Goal: Complete application form

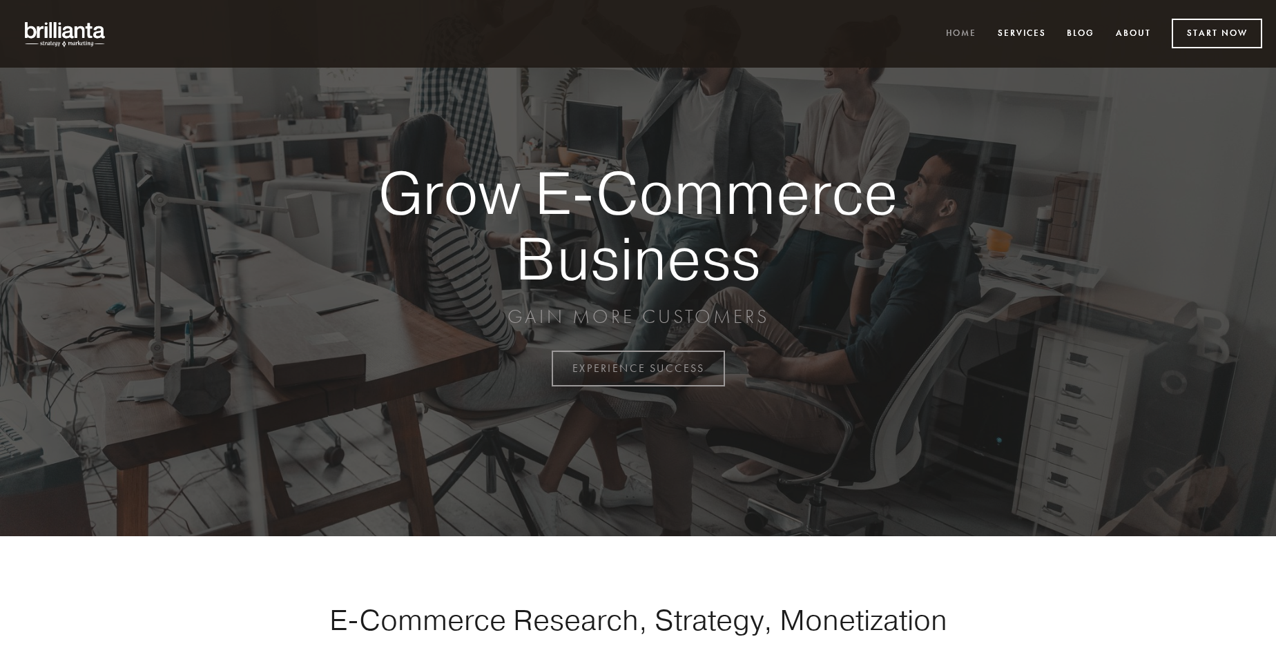
scroll to position [3619, 0]
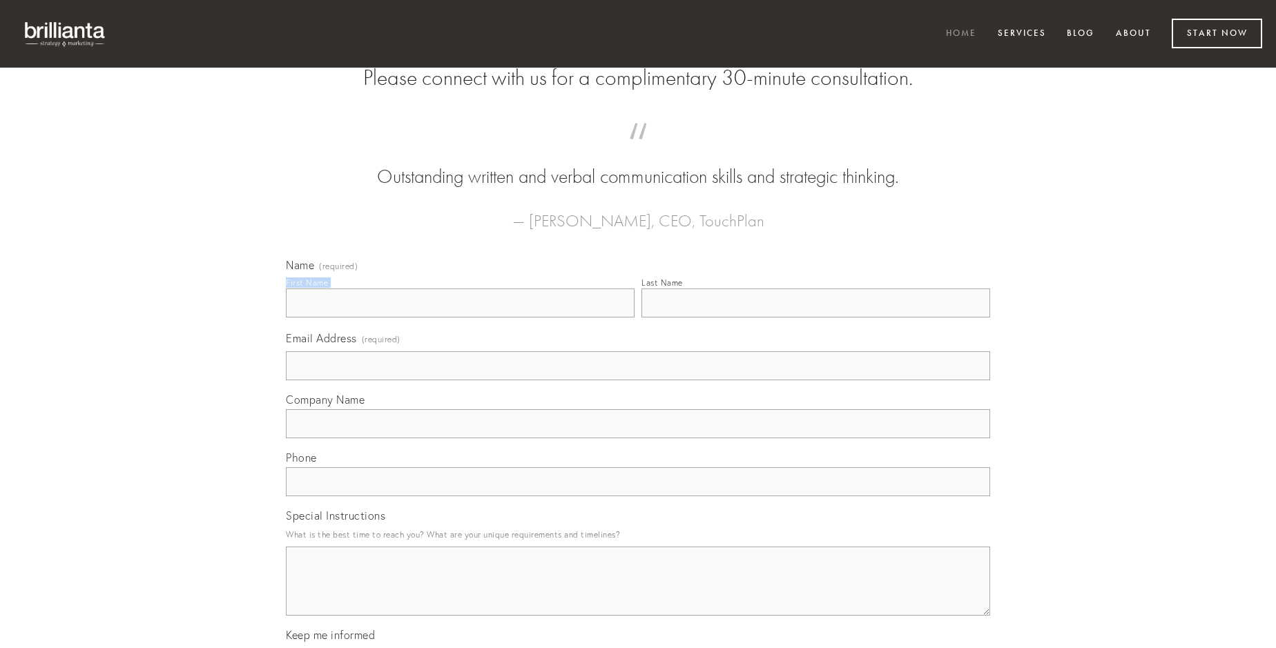
type input "[PERSON_NAME]"
click at [815, 318] on input "Last Name" at bounding box center [815, 303] width 349 height 29
type input "[PERSON_NAME]"
click at [638, 380] on input "Email Address (required)" at bounding box center [638, 365] width 704 height 29
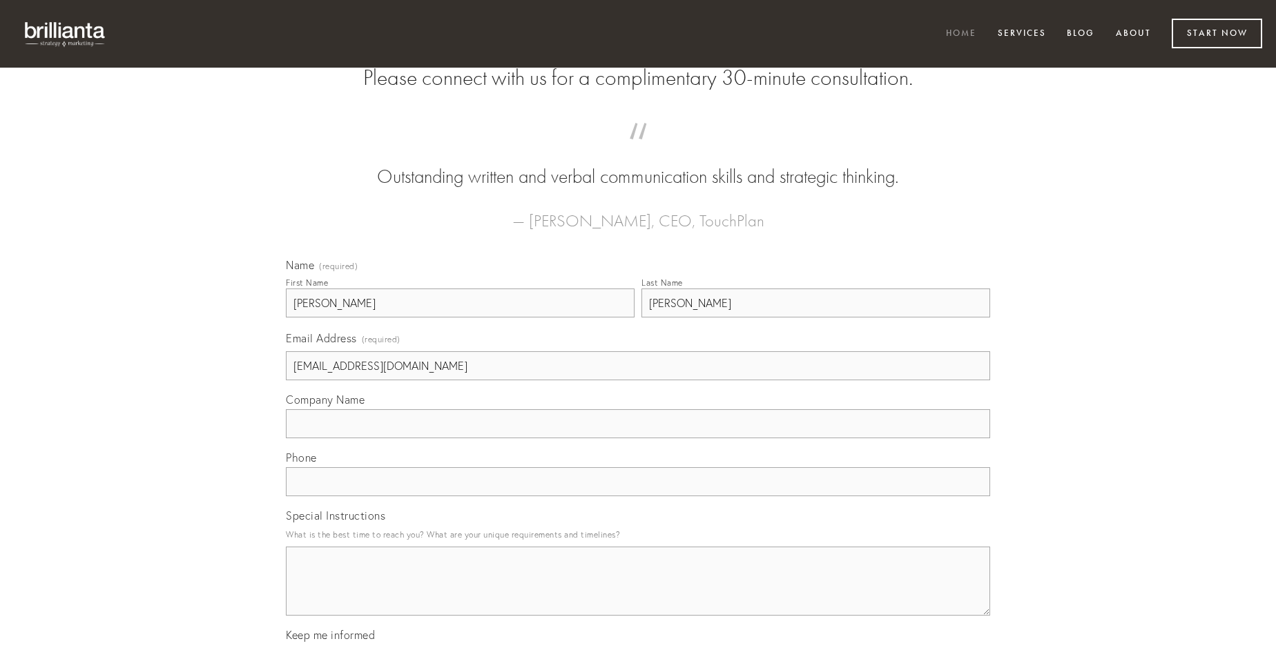
type input "[EMAIL_ADDRESS][DOMAIN_NAME]"
click at [638, 438] on input "Company Name" at bounding box center [638, 423] width 704 height 29
type input "talio"
click at [638, 496] on input "text" at bounding box center [638, 481] width 704 height 29
click at [638, 594] on textarea "Special Instructions" at bounding box center [638, 581] width 704 height 69
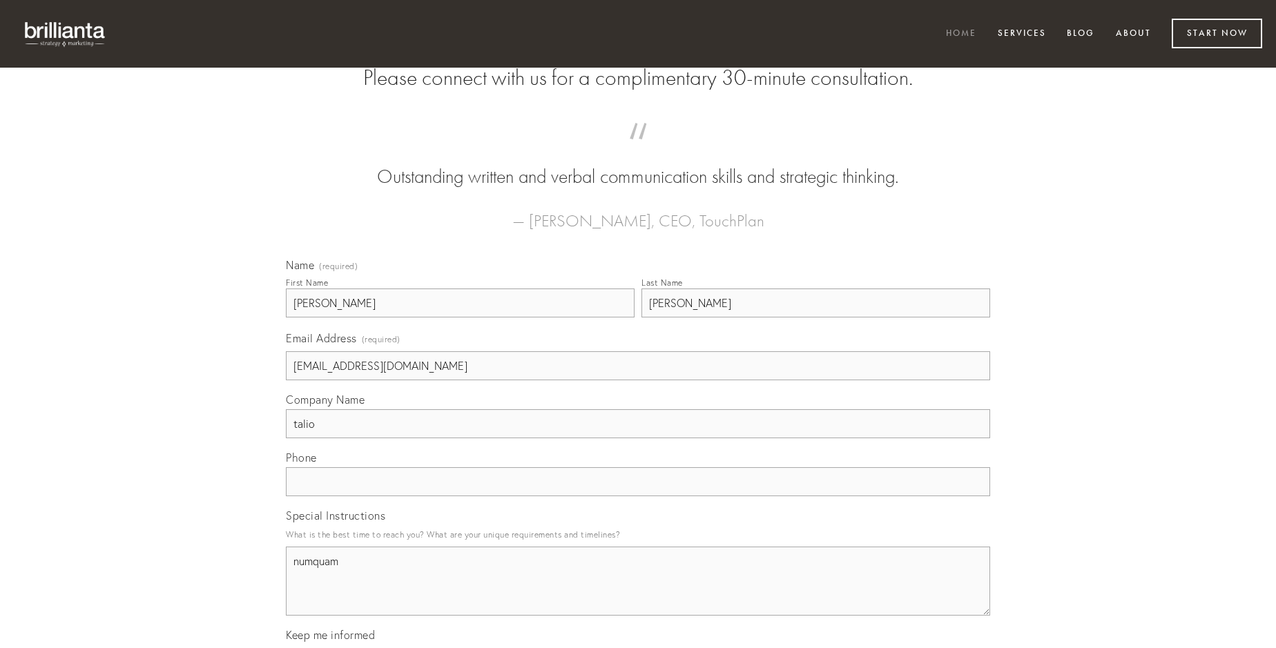
type textarea "numquam"
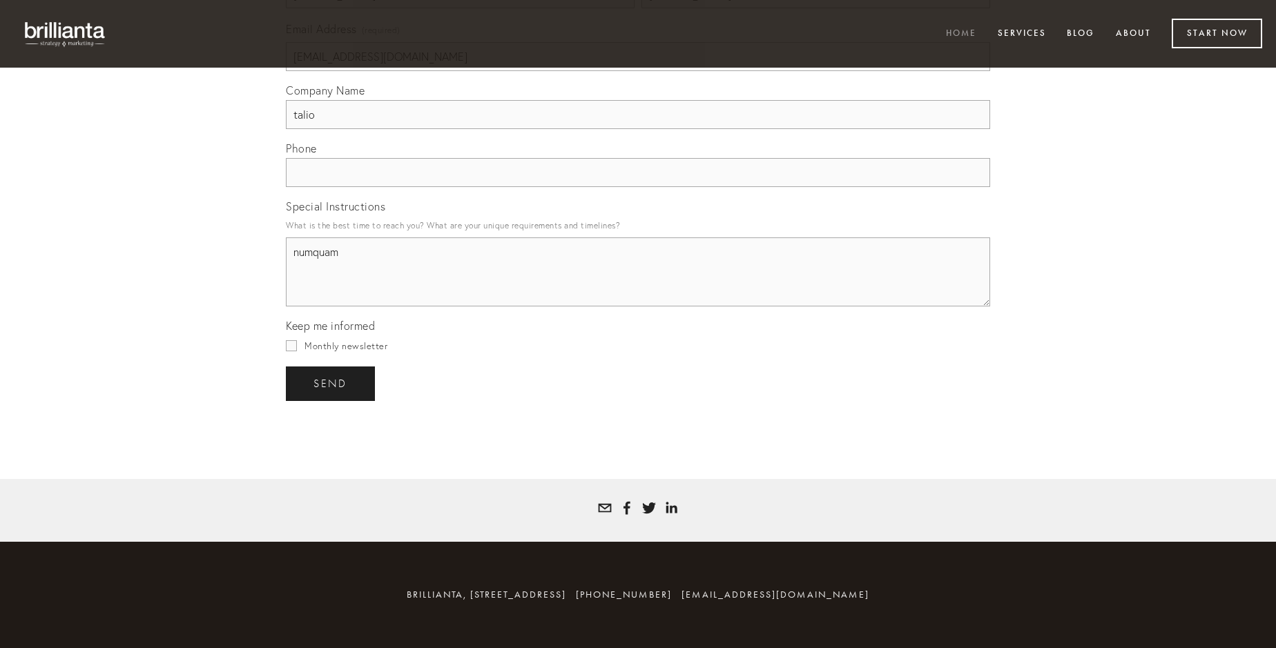
click at [331, 383] on span "send" at bounding box center [330, 384] width 34 height 12
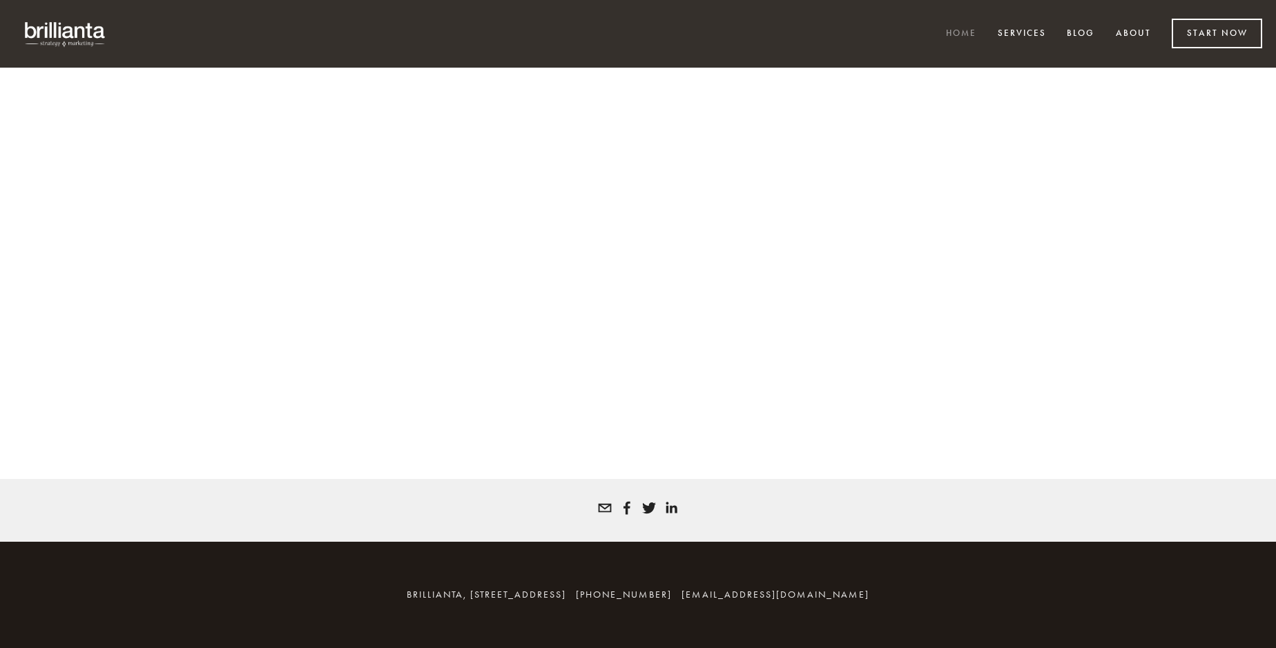
scroll to position [3601, 0]
